Goal: Find specific page/section: Find specific page/section

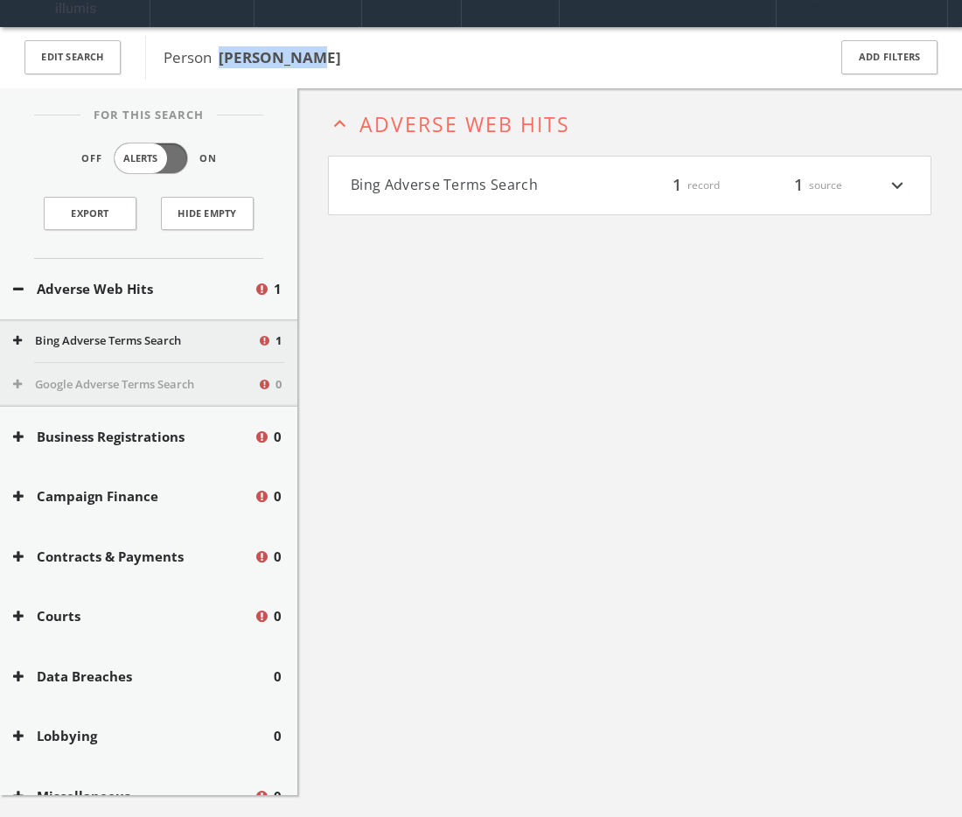
click at [423, 214] on h4 "Bing Adverse Terms Search filter_list 1 record 1 source expand_more" at bounding box center [630, 186] width 602 height 58
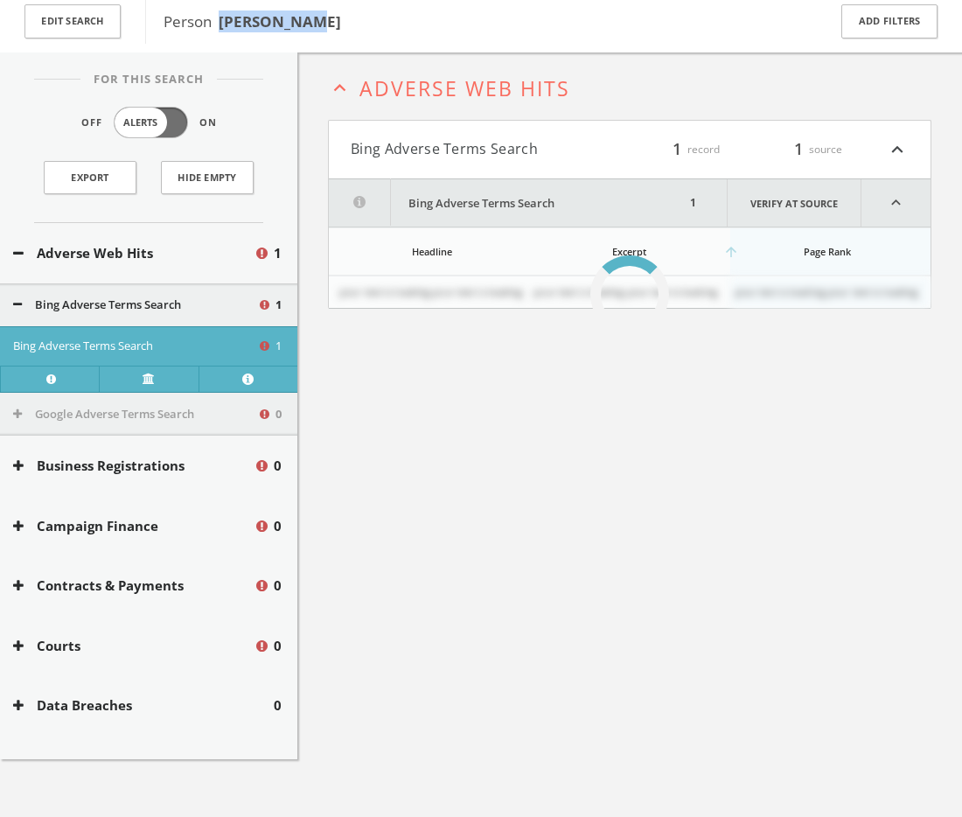
scroll to position [102, 0]
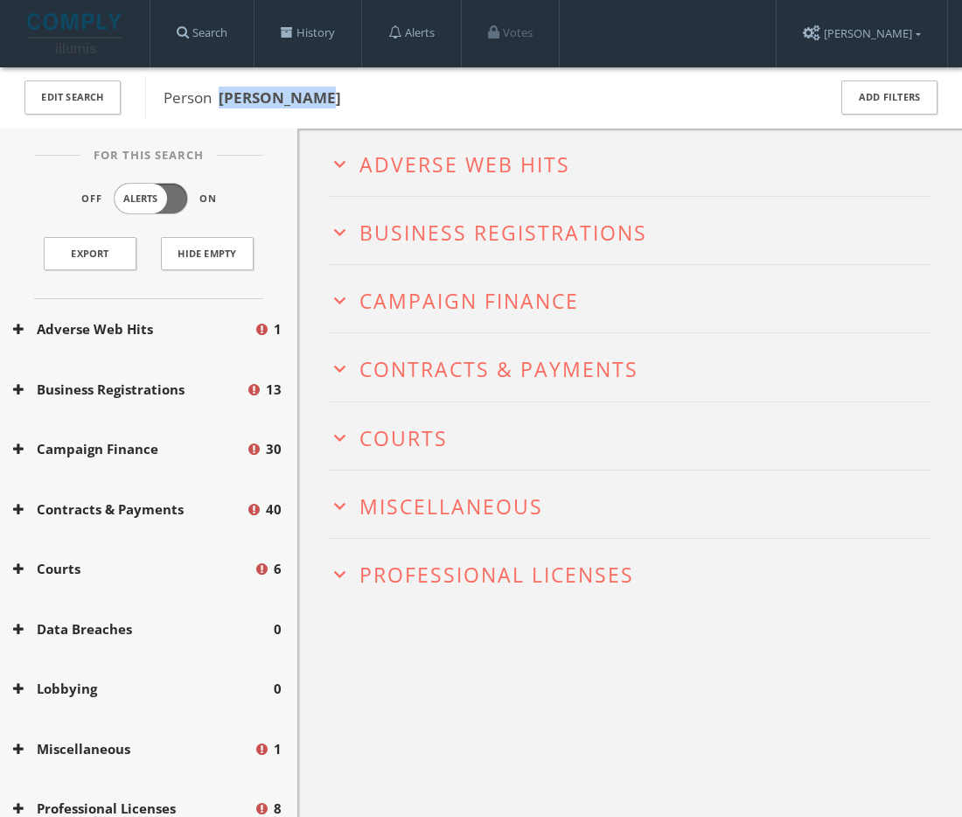
click at [472, 520] on span "Miscellaneous" at bounding box center [451, 506] width 184 height 28
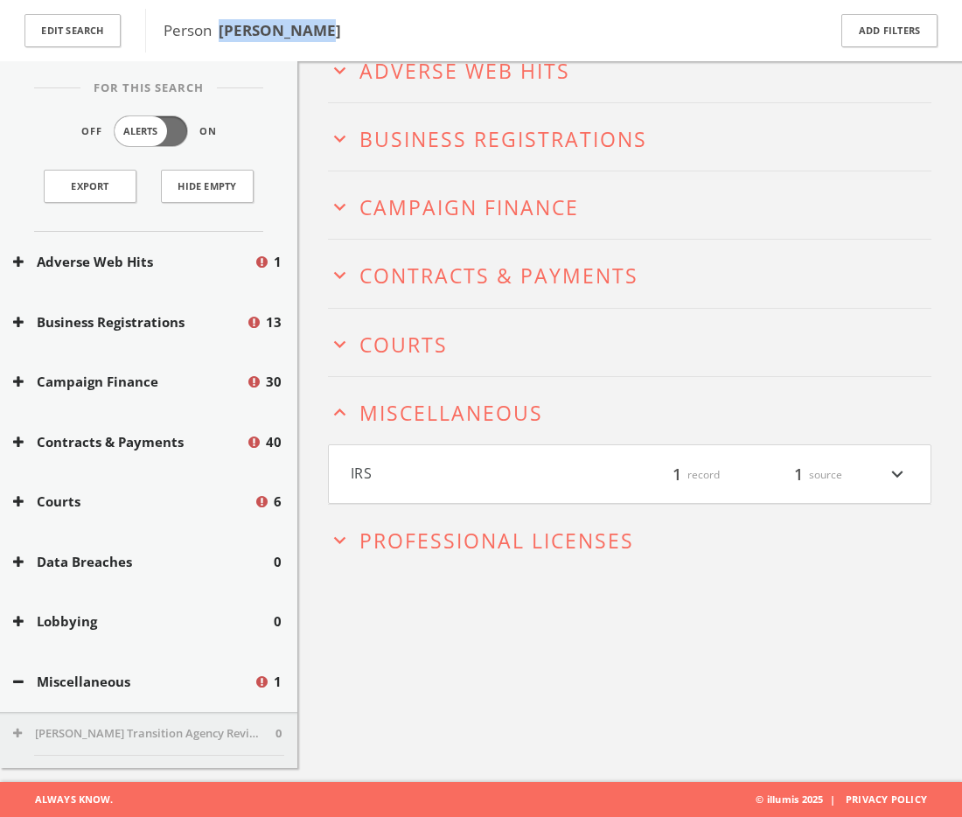
click at [456, 85] on span "Adverse Web Hits" at bounding box center [464, 71] width 211 height 28
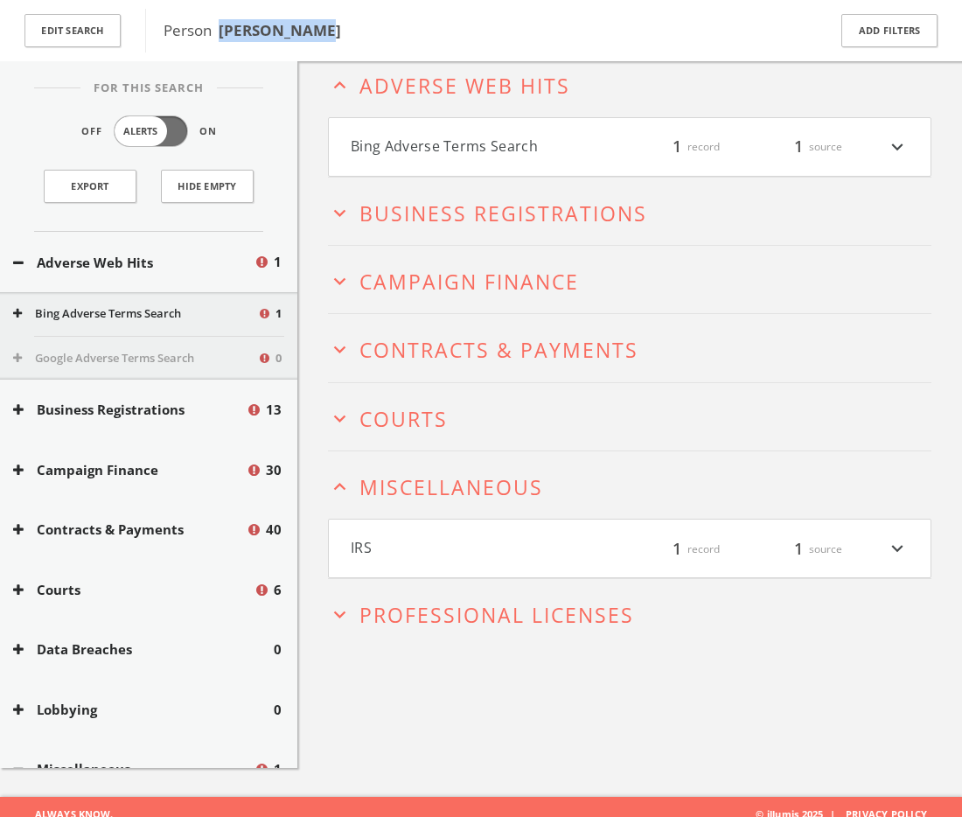
click at [464, 148] on h4 "Bing Adverse Terms Search filter_list 1 record 1 source expand_more" at bounding box center [630, 147] width 602 height 58
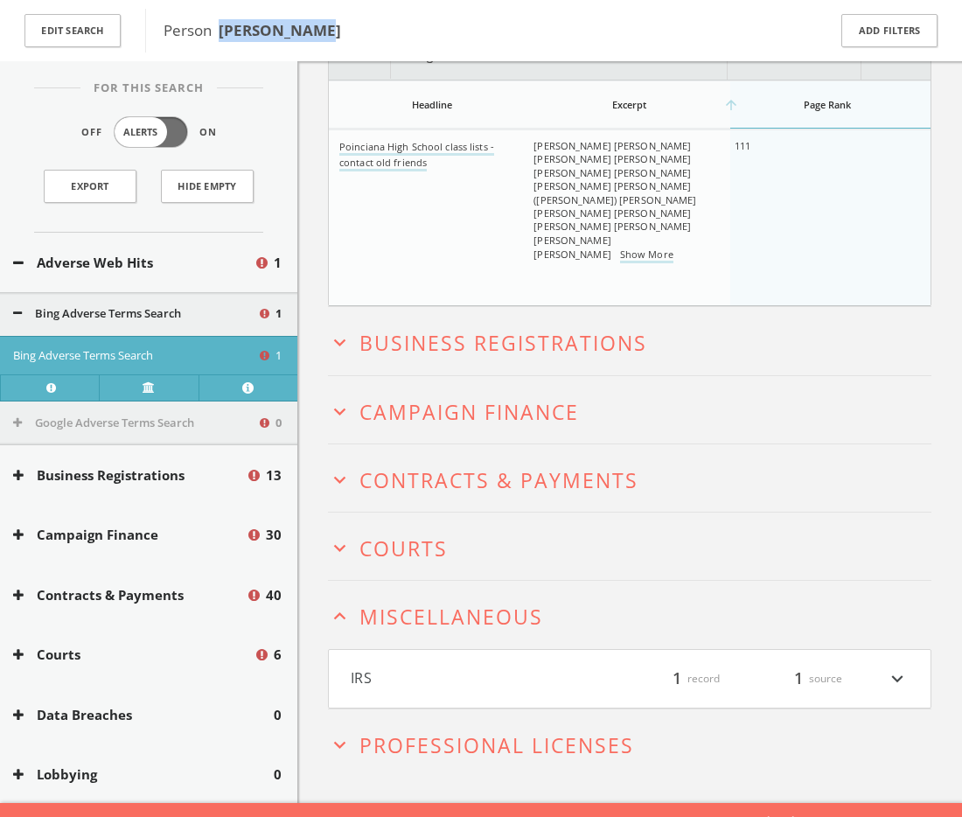
click at [475, 357] on span "Business Registrations" at bounding box center [503, 343] width 288 height 28
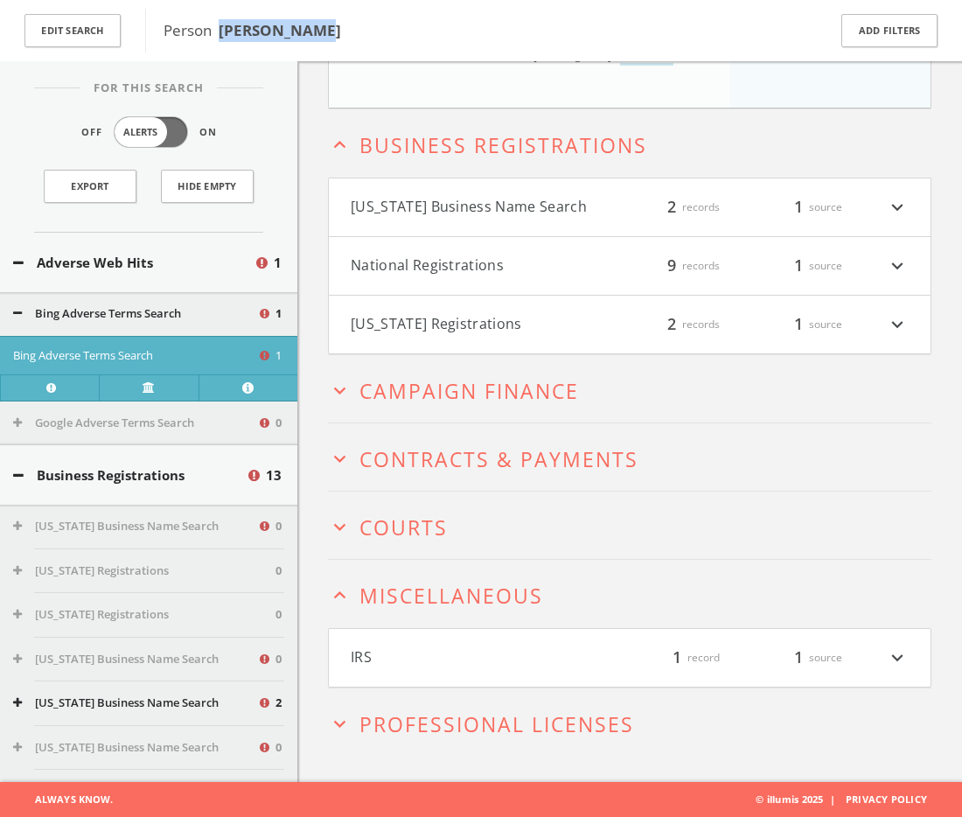
click at [451, 396] on span "Campaign Finance" at bounding box center [469, 391] width 220 height 28
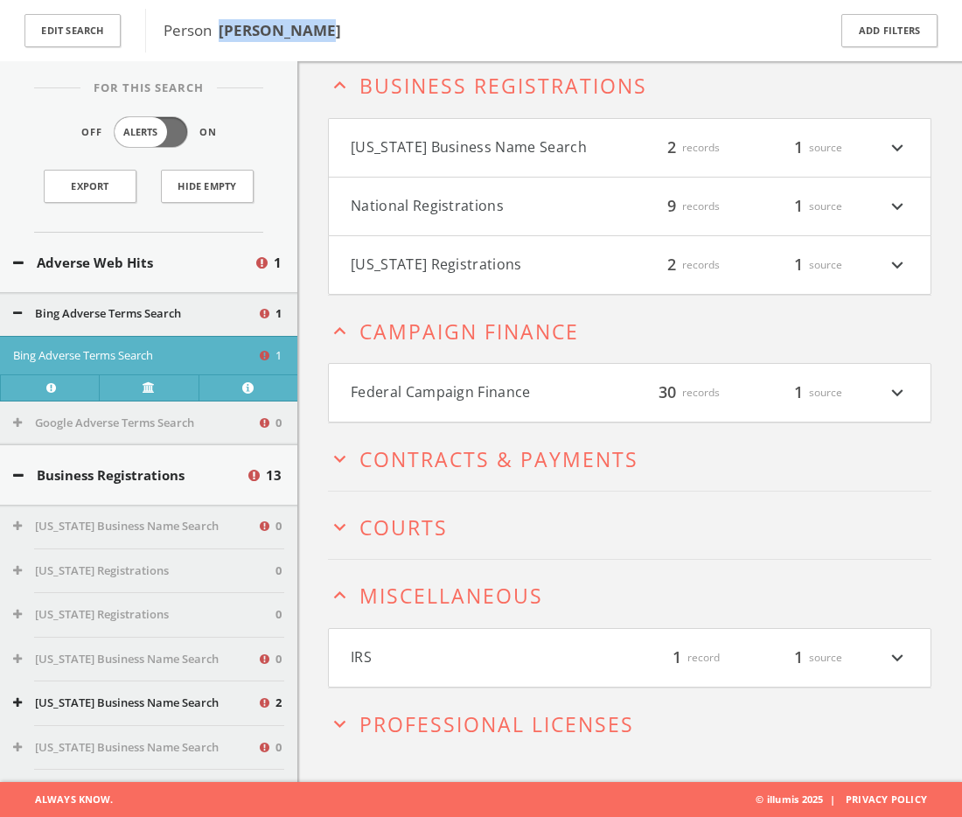
click at [436, 381] on button "Federal Campaign Finance" at bounding box center [478, 392] width 255 height 23
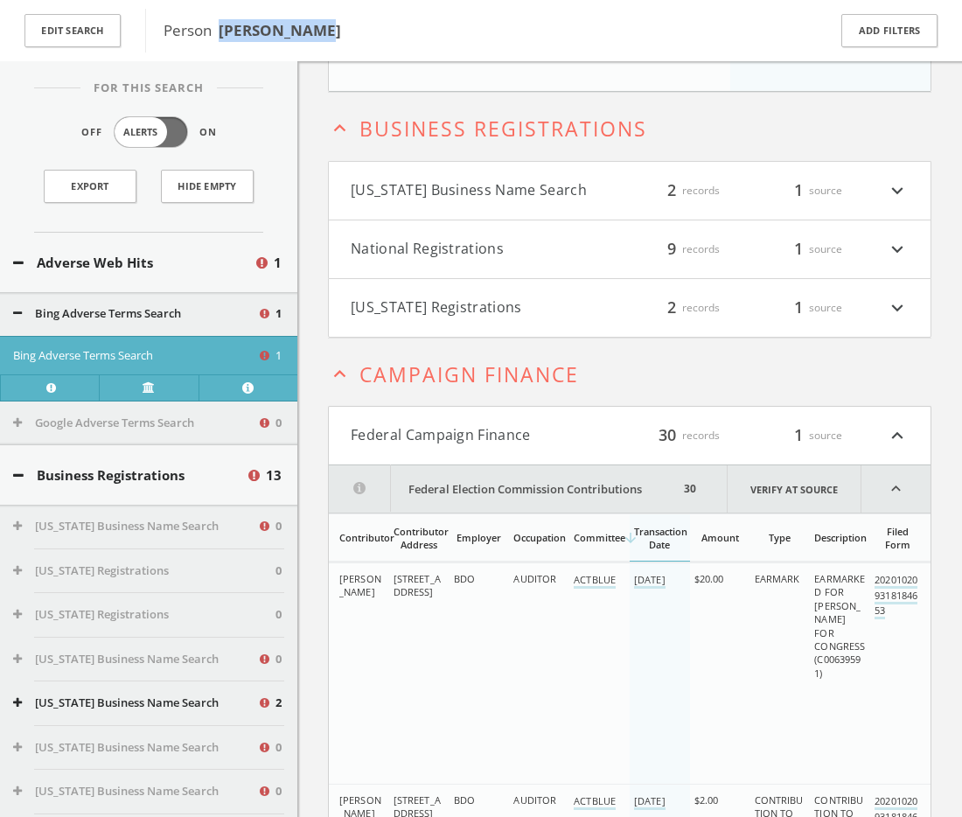
scroll to position [314, 0]
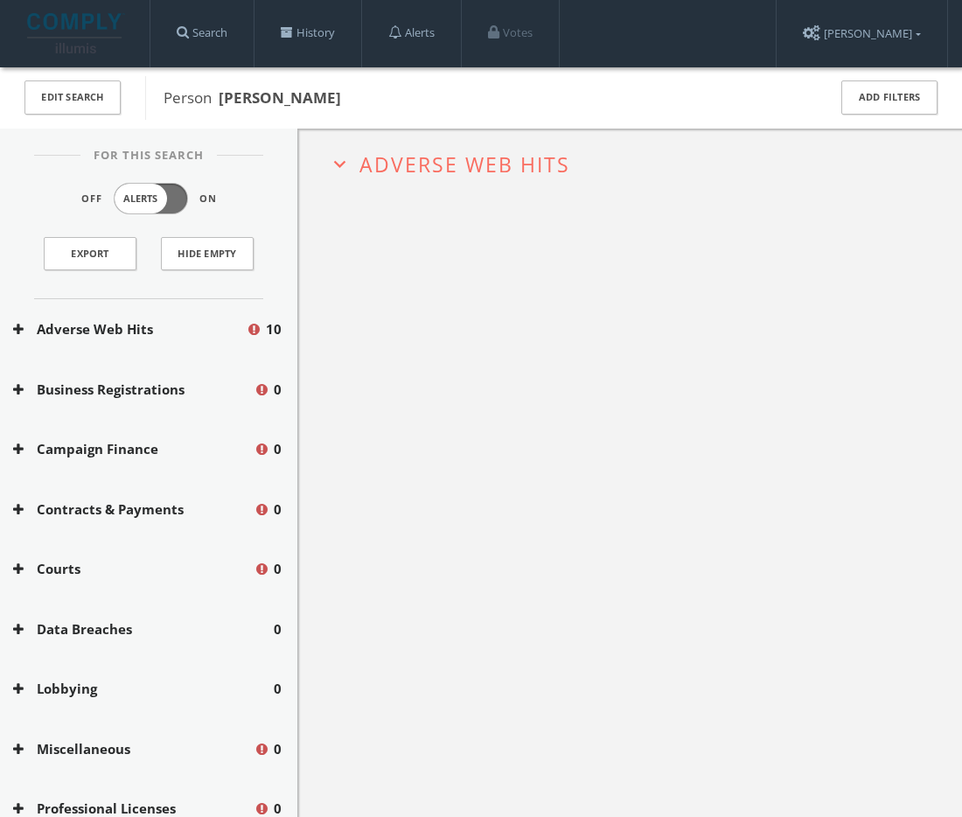
click at [499, 149] on h2 "expand_more Adverse Web Hits" at bounding box center [629, 162] width 603 height 67
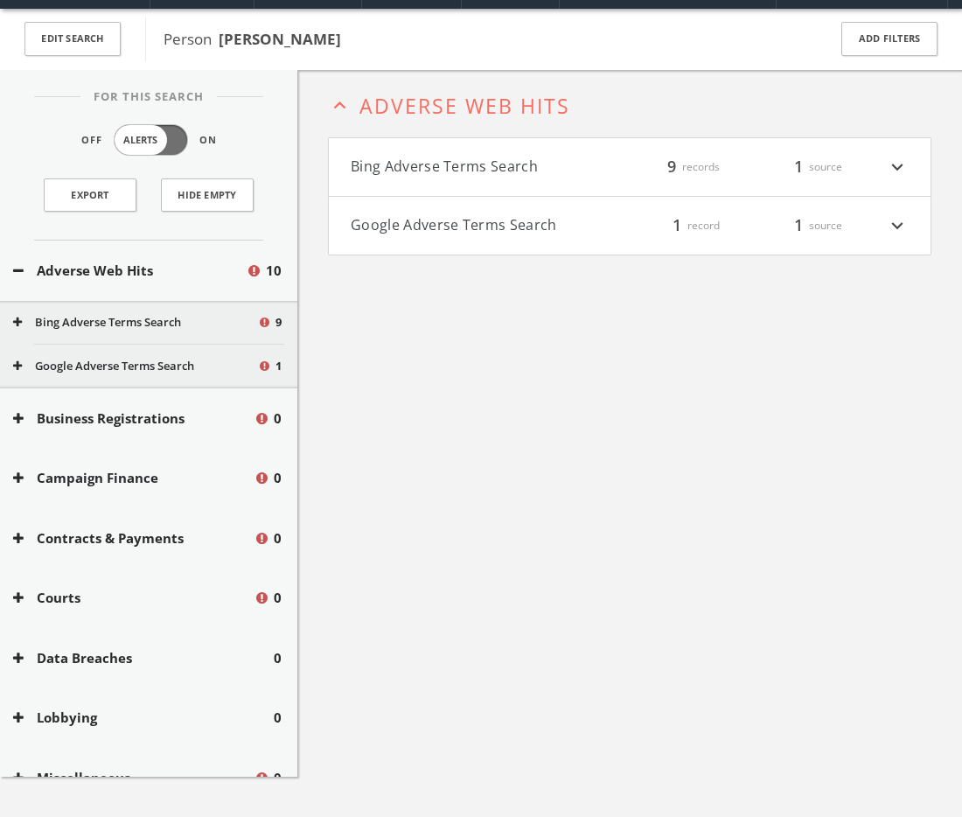
click at [495, 178] on button "Bing Adverse Terms Search" at bounding box center [478, 167] width 255 height 23
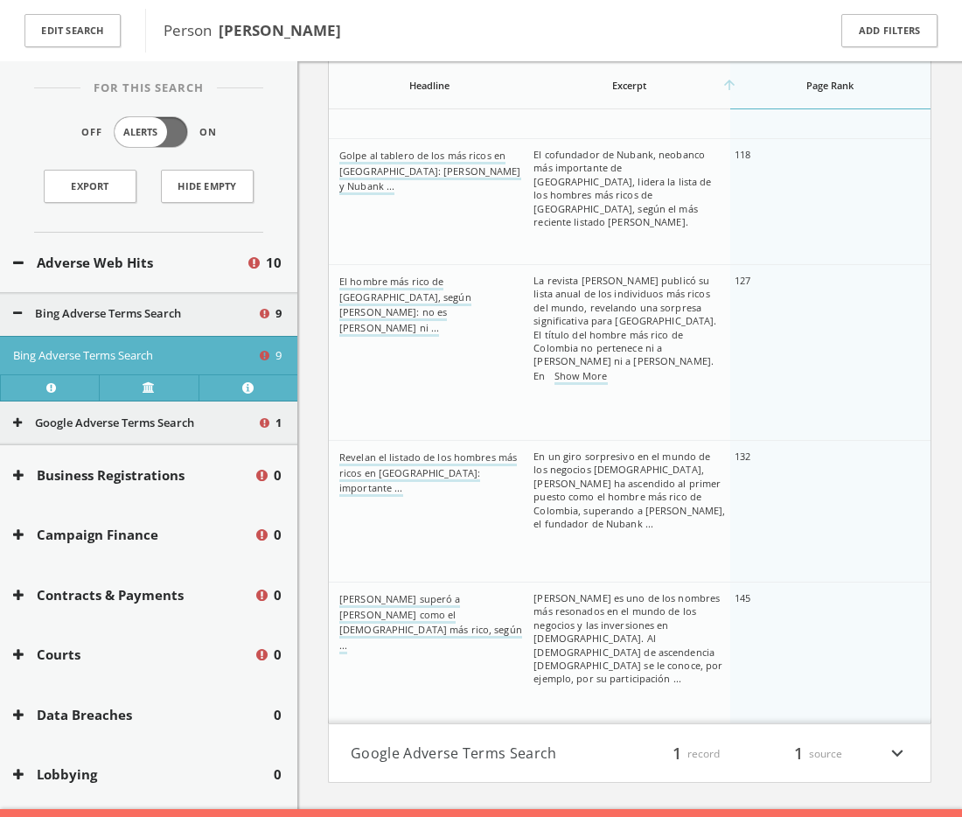
scroll to position [985, 0]
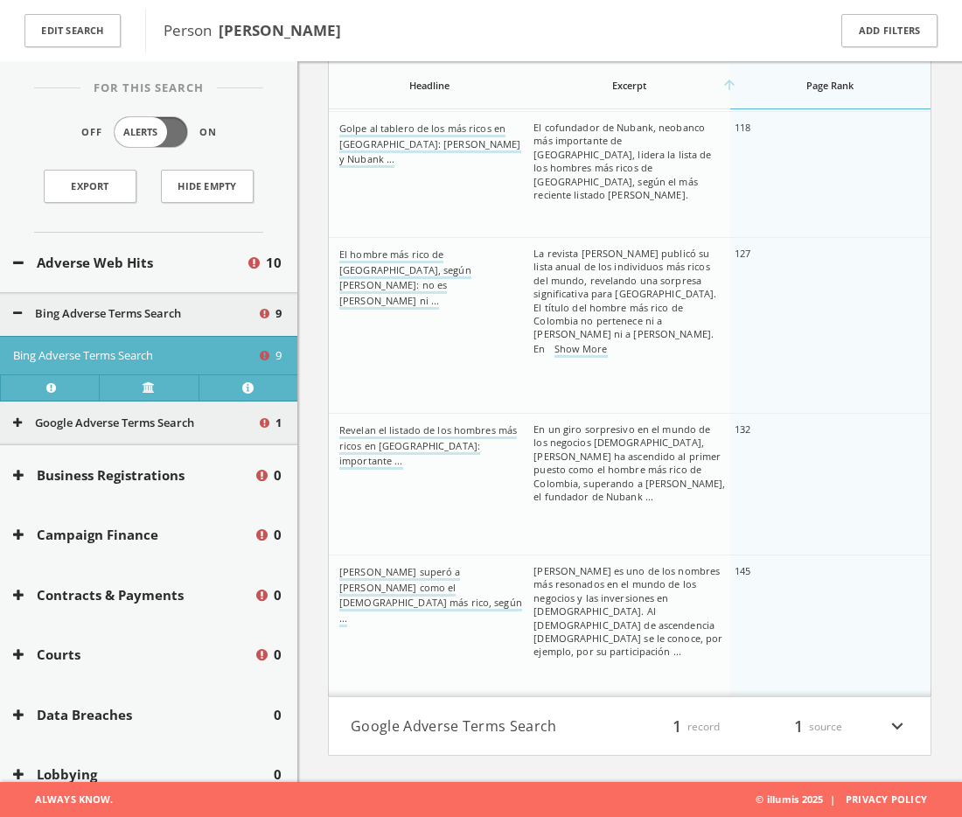
drag, startPoint x: 564, startPoint y: 700, endPoint x: 575, endPoint y: 698, distance: 11.5
click at [564, 700] on h4 "Google Adverse Terms Search filter_list 1 record 1 source expand_more" at bounding box center [630, 726] width 602 height 58
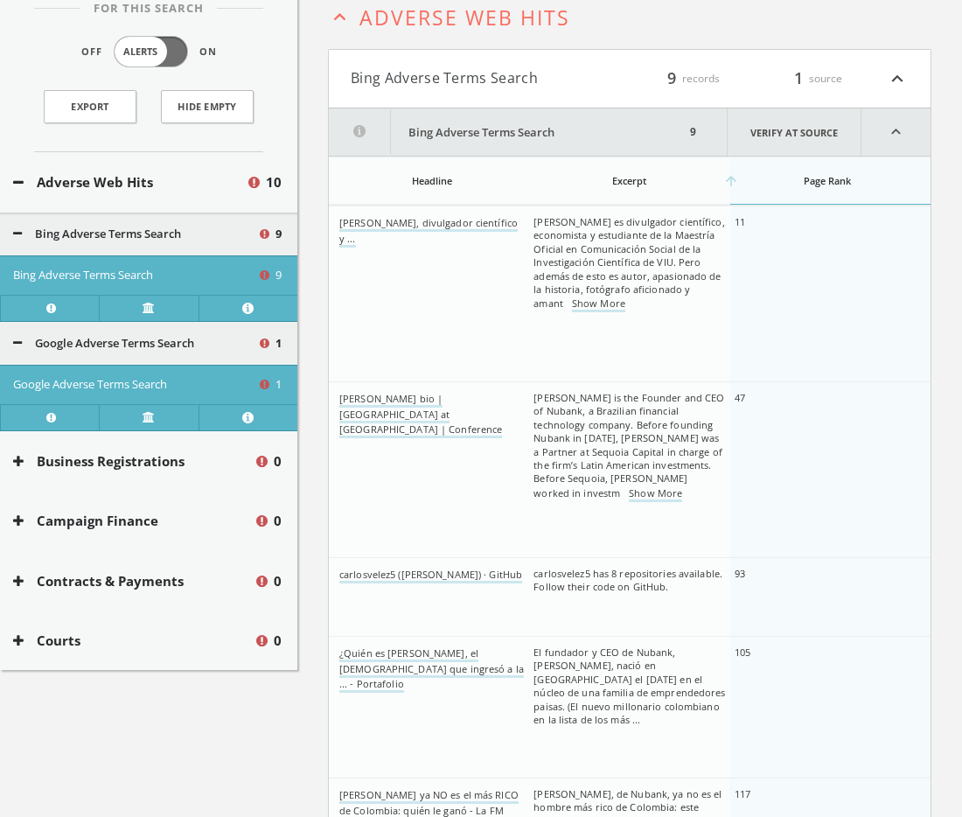
scroll to position [0, 0]
